Goal: Information Seeking & Learning: Understand process/instructions

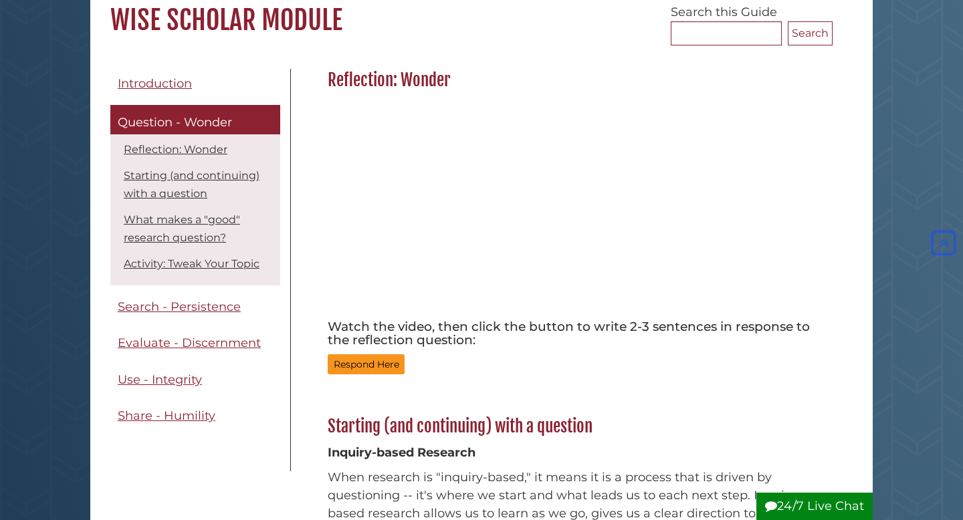
scroll to position [120, 0]
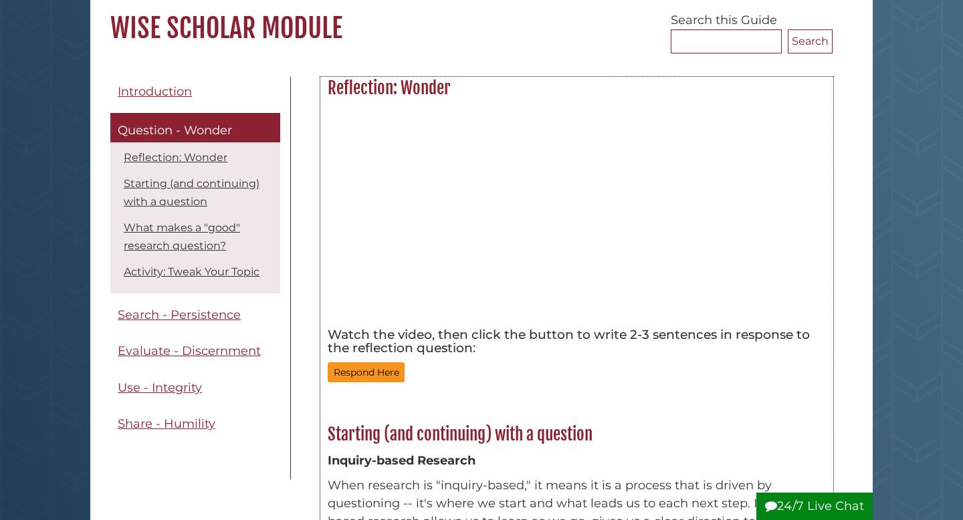
click at [543, 367] on div "Respond Here" at bounding box center [577, 372] width 498 height 21
click at [622, 376] on div "Respond Here" at bounding box center [577, 372] width 498 height 21
click at [776, 202] on div at bounding box center [577, 214] width 498 height 216
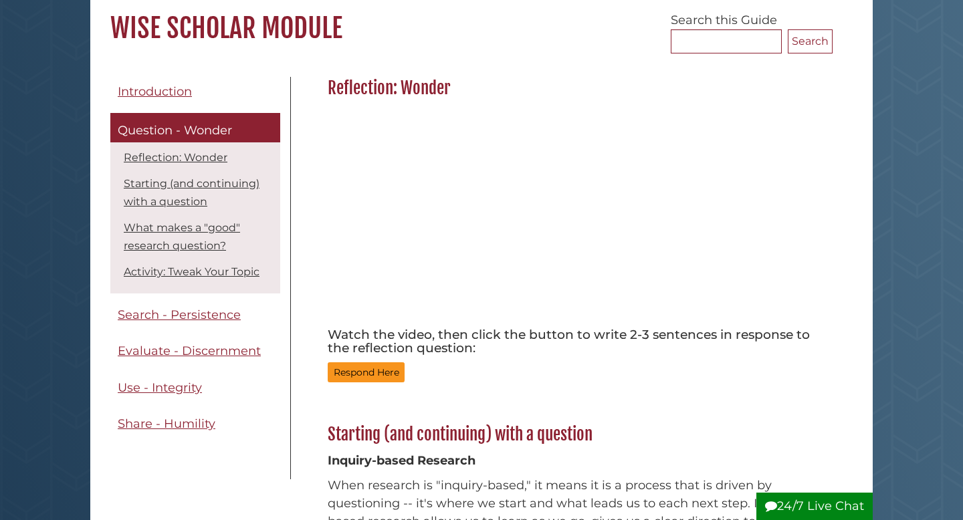
click at [763, 215] on div at bounding box center [577, 214] width 498 height 216
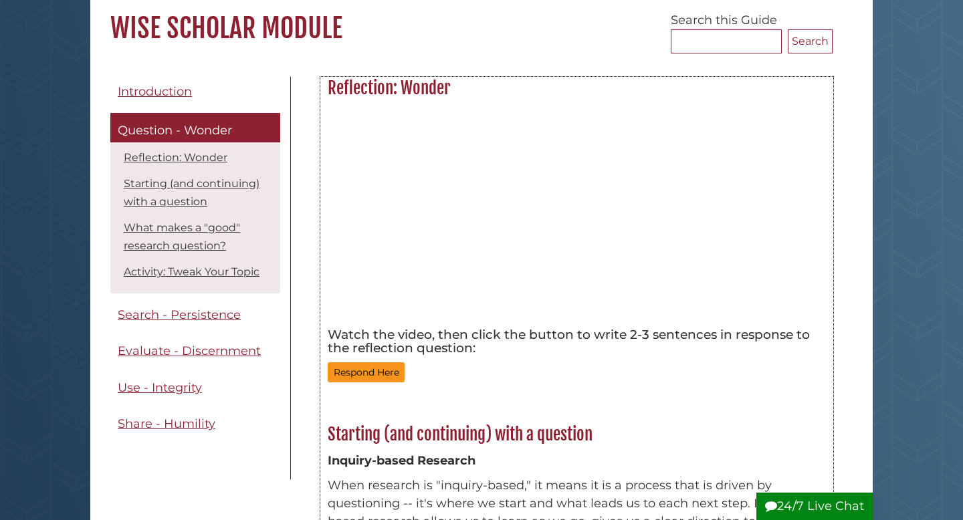
click at [756, 203] on div at bounding box center [577, 214] width 498 height 216
click at [780, 205] on div at bounding box center [577, 214] width 498 height 216
click at [747, 182] on div at bounding box center [577, 214] width 498 height 216
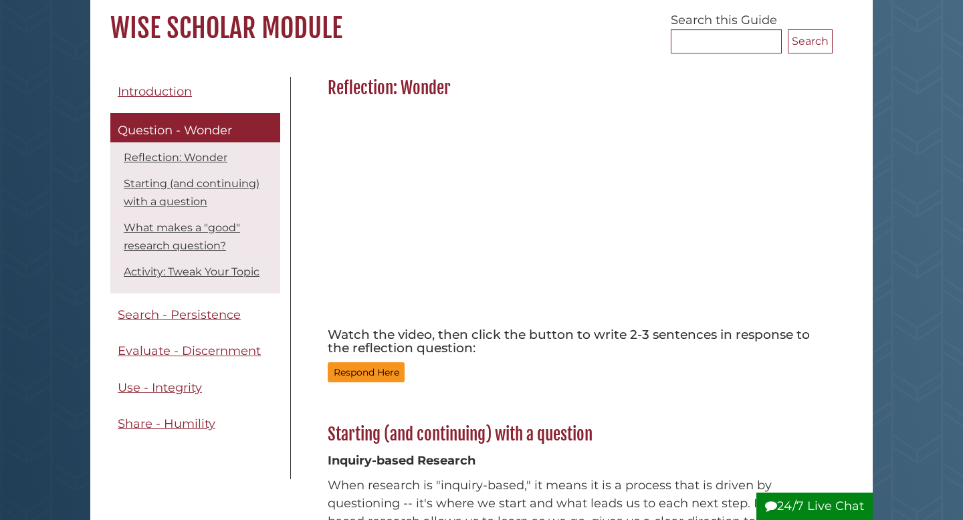
click at [774, 188] on div at bounding box center [577, 214] width 498 height 216
click at [763, 196] on div at bounding box center [577, 214] width 498 height 216
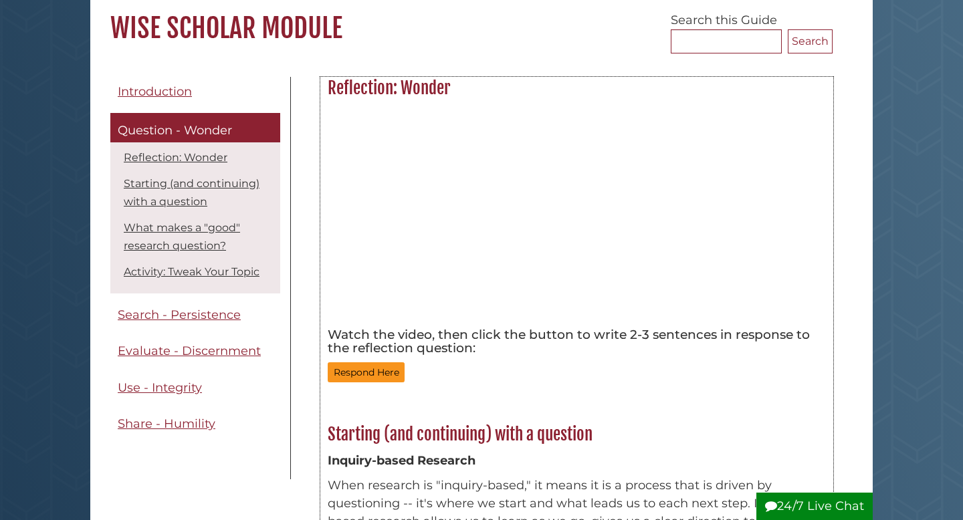
click at [807, 165] on div at bounding box center [577, 214] width 498 height 216
click at [771, 161] on div at bounding box center [577, 214] width 498 height 216
click at [809, 156] on div at bounding box center [577, 214] width 498 height 216
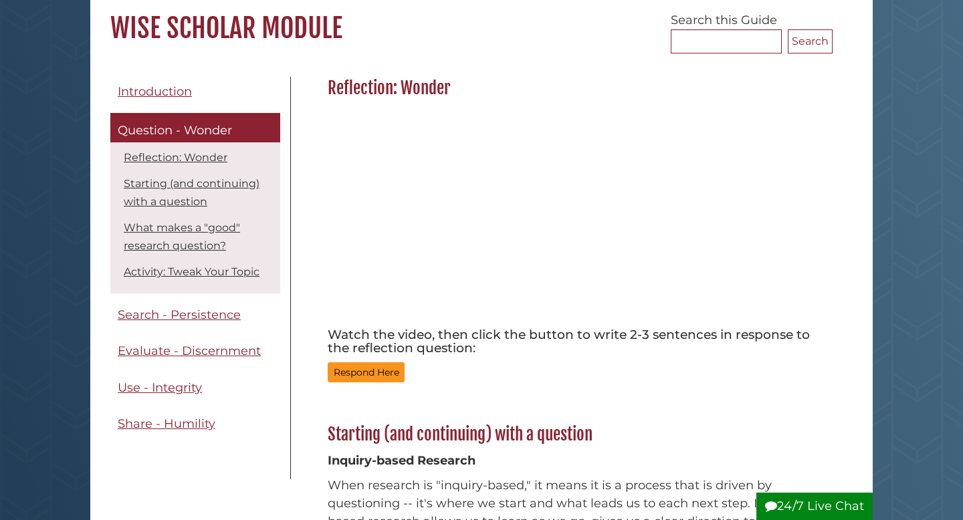
click at [792, 145] on div at bounding box center [577, 214] width 498 height 216
click at [801, 143] on div at bounding box center [577, 214] width 498 height 216
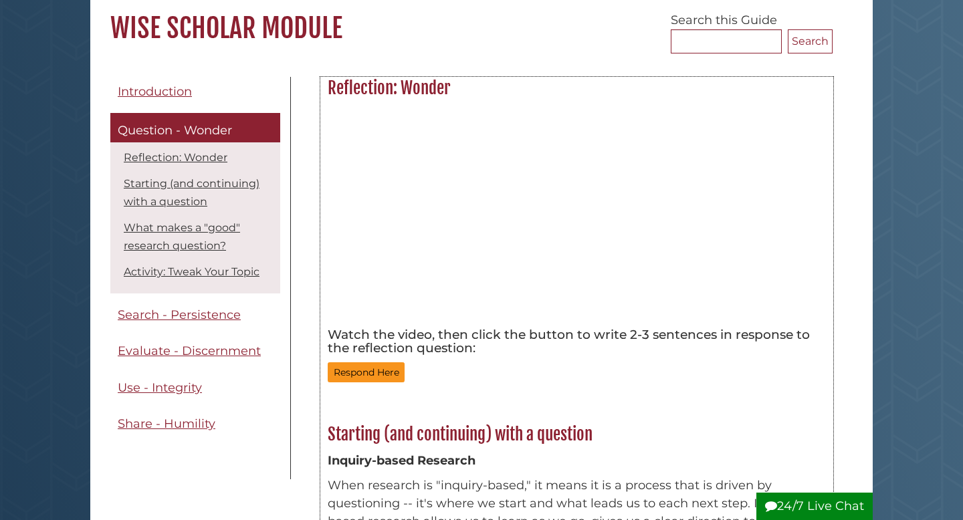
click at [761, 149] on div at bounding box center [577, 214] width 498 height 216
click at [811, 161] on div at bounding box center [577, 214] width 498 height 216
click at [812, 134] on div at bounding box center [577, 214] width 498 height 216
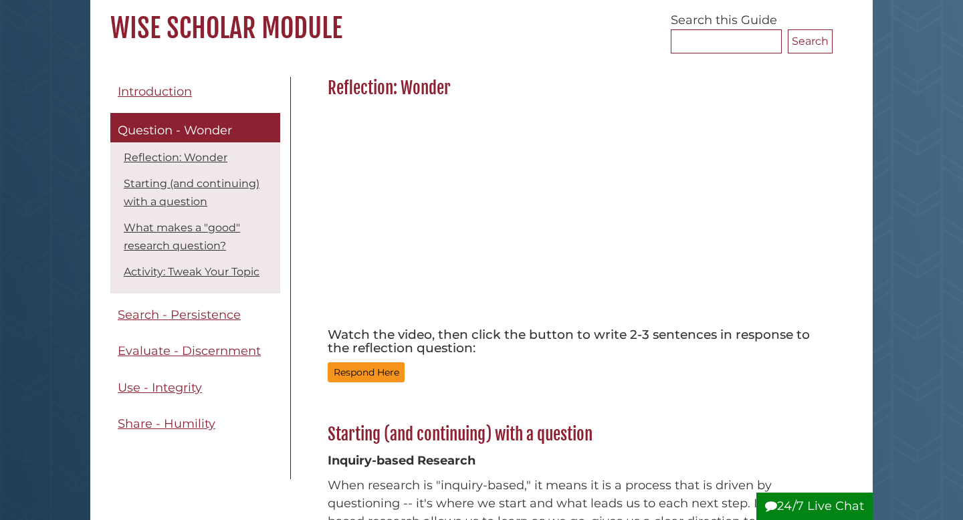
click at [795, 146] on div at bounding box center [577, 214] width 498 height 216
click at [809, 145] on div at bounding box center [577, 214] width 498 height 216
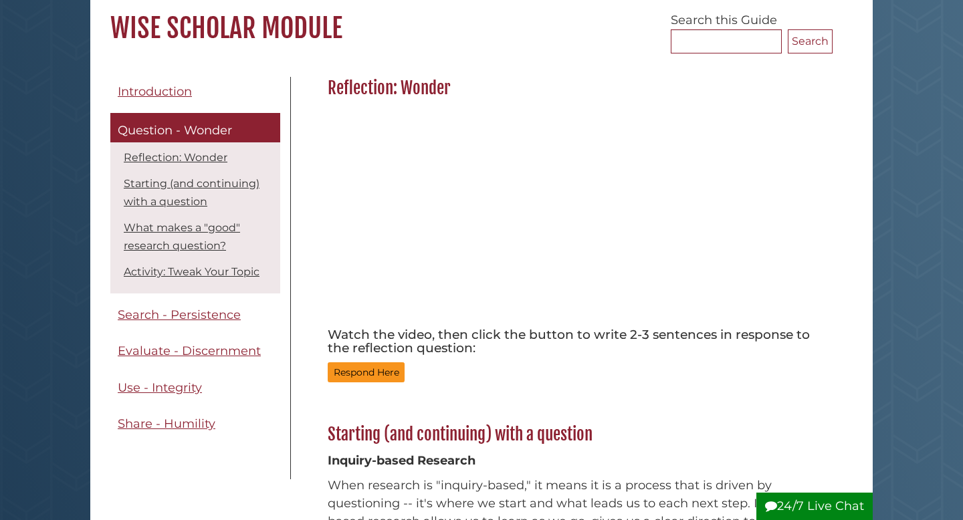
click at [758, 108] on div at bounding box center [577, 214] width 498 height 216
click at [780, 146] on div at bounding box center [577, 214] width 498 height 216
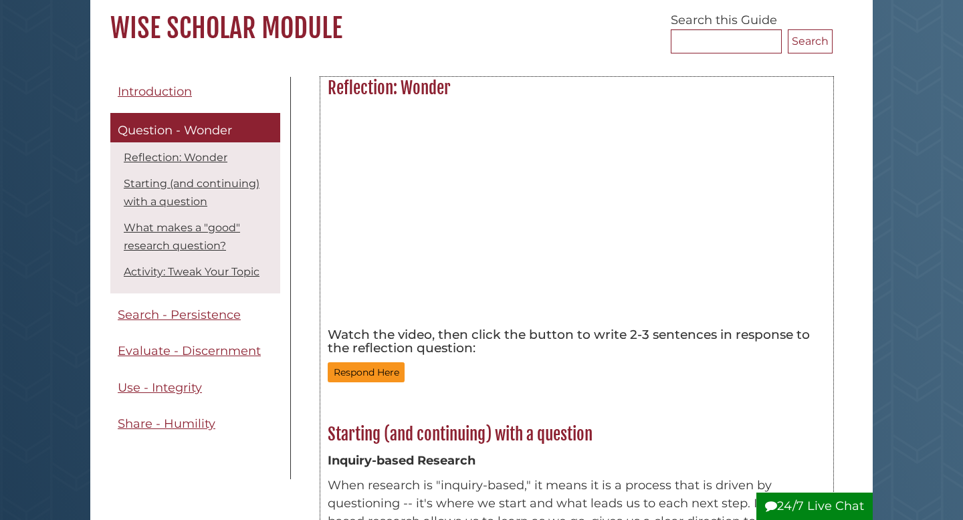
click at [801, 142] on div at bounding box center [577, 214] width 498 height 216
click at [776, 122] on div at bounding box center [577, 214] width 498 height 216
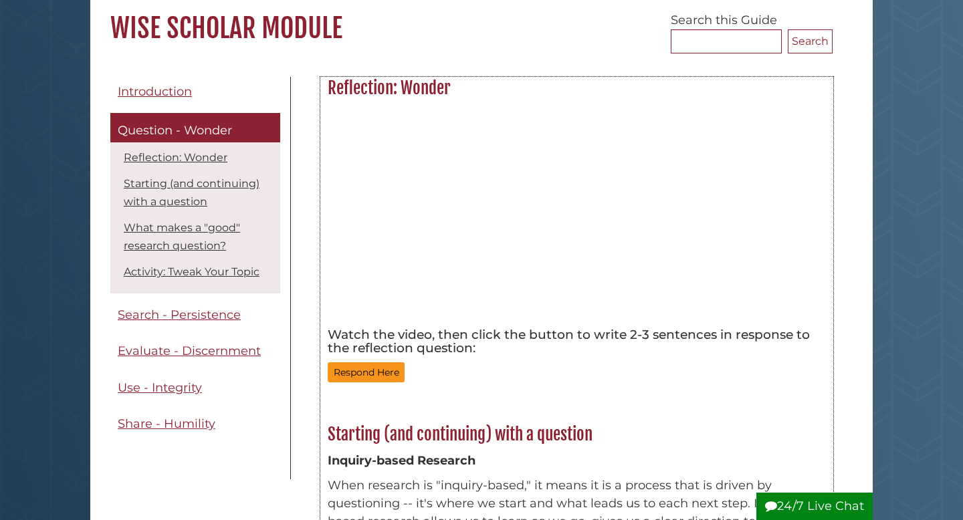
click at [798, 139] on div at bounding box center [577, 214] width 498 height 216
click at [775, 149] on div at bounding box center [577, 214] width 498 height 216
click at [786, 129] on div at bounding box center [577, 214] width 498 height 216
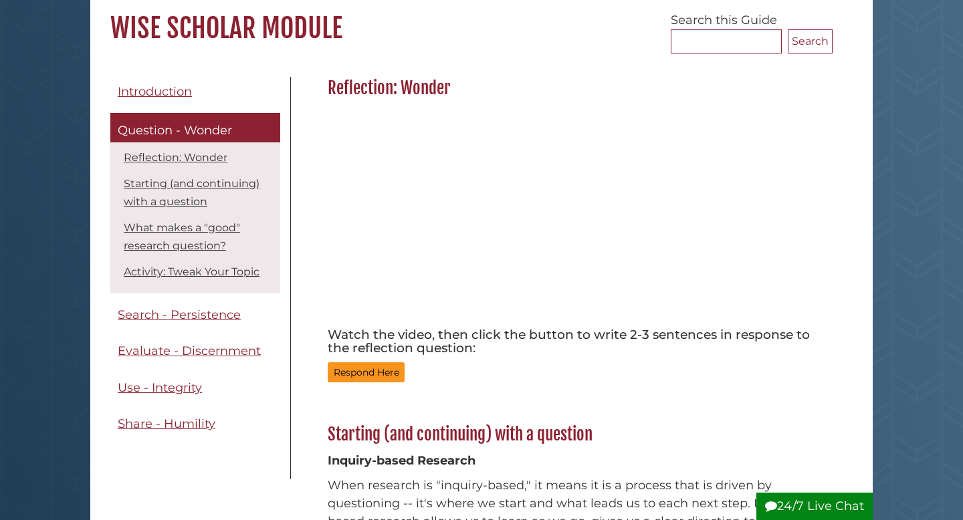
click at [797, 125] on div at bounding box center [577, 214] width 498 height 216
click at [831, 108] on div "Watch the video, then click the button to write 2-3 sentences in response to th…" at bounding box center [577, 244] width 512 height 291
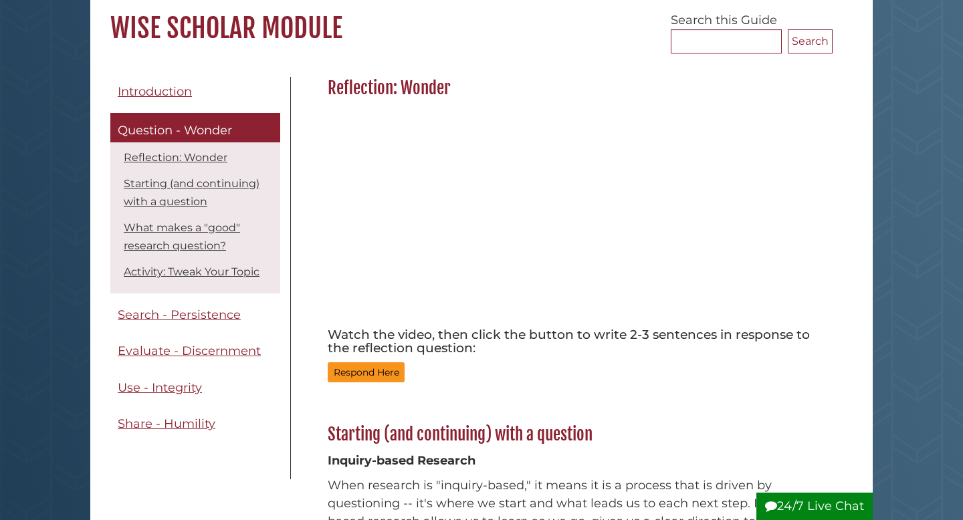
click at [831, 105] on div "Watch the video, then click the button to write 2-3 sentences in response to th…" at bounding box center [577, 244] width 512 height 291
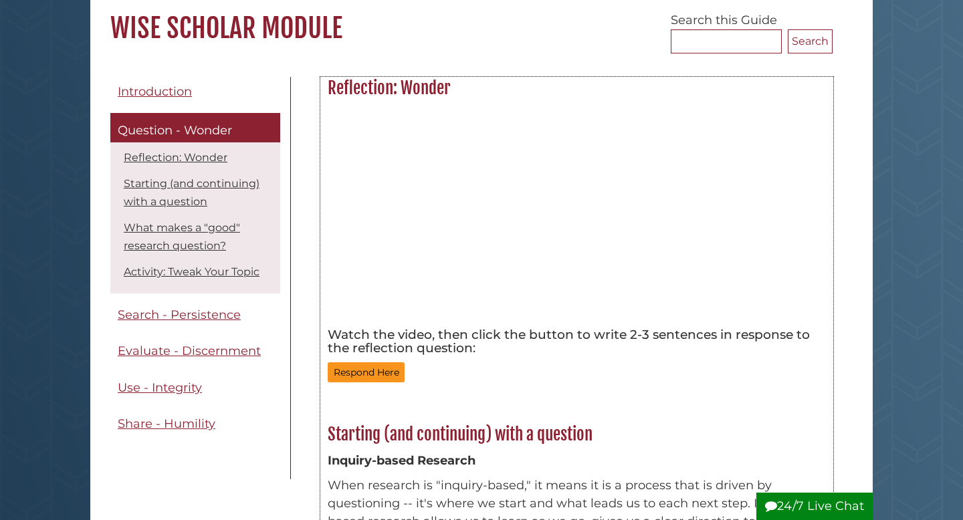
click at [815, 132] on div at bounding box center [577, 214] width 498 height 216
click at [809, 147] on div at bounding box center [577, 214] width 498 height 216
click at [817, 139] on div at bounding box center [577, 214] width 498 height 216
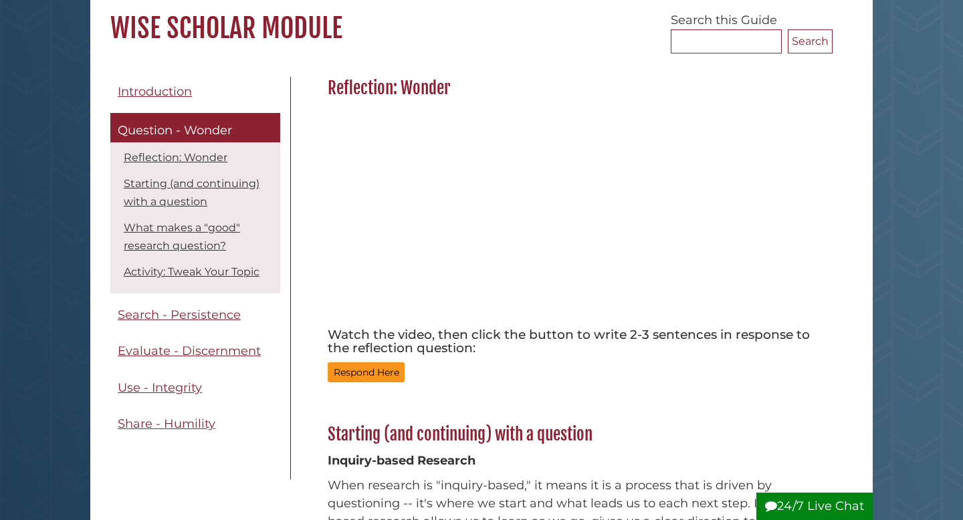
click at [810, 128] on div at bounding box center [577, 214] width 498 height 216
